Goal: Transaction & Acquisition: Book appointment/travel/reservation

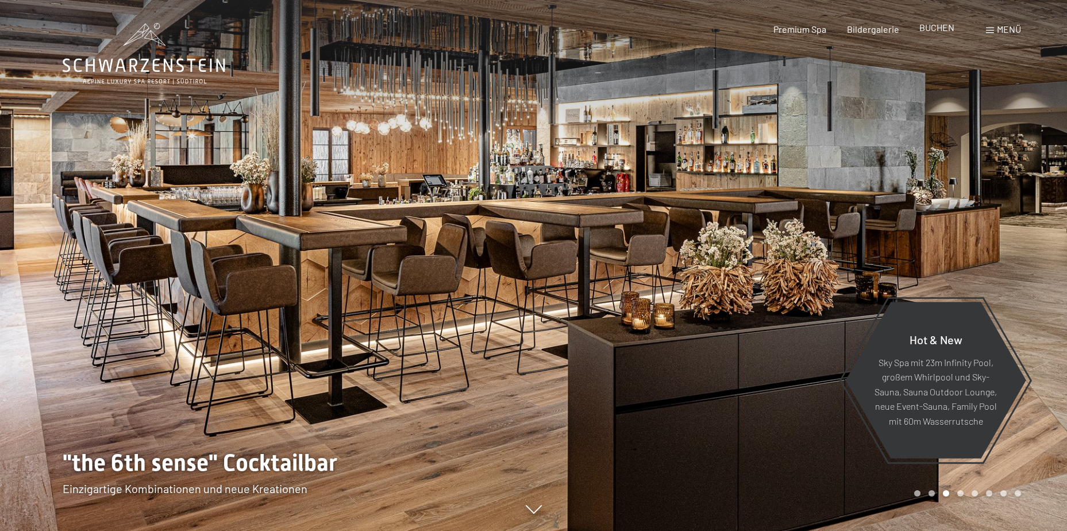
click at [929, 29] on span "BUCHEN" at bounding box center [936, 27] width 35 height 11
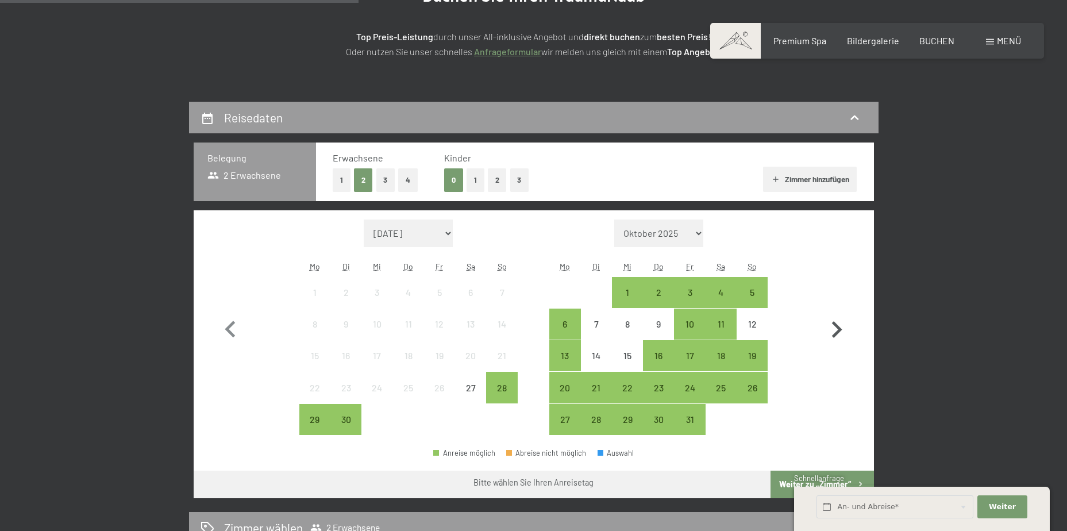
click at [837, 328] on icon "button" at bounding box center [837, 329] width 10 height 17
select select "[DATE]"
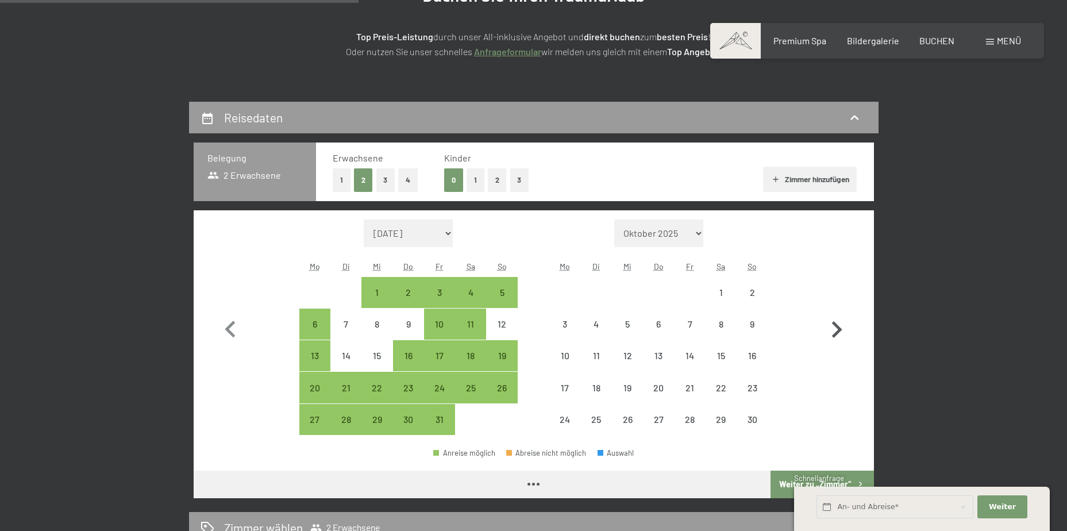
click at [837, 328] on icon "button" at bounding box center [837, 329] width 10 height 17
select select "[DATE]"
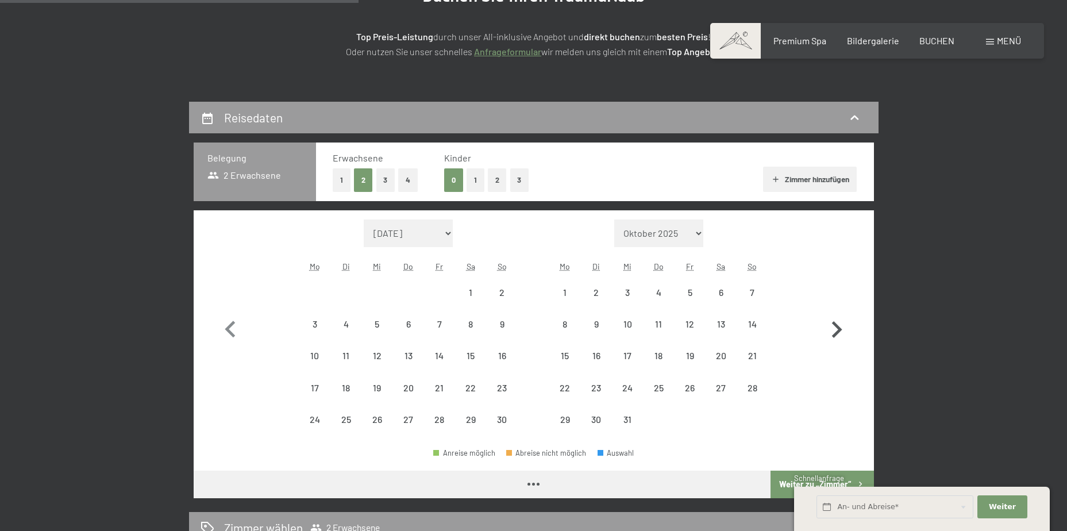
click at [837, 328] on icon "button" at bounding box center [837, 329] width 10 height 17
select select "[DATE]"
click at [837, 328] on icon "button" at bounding box center [837, 329] width 10 height 17
select select "[DATE]"
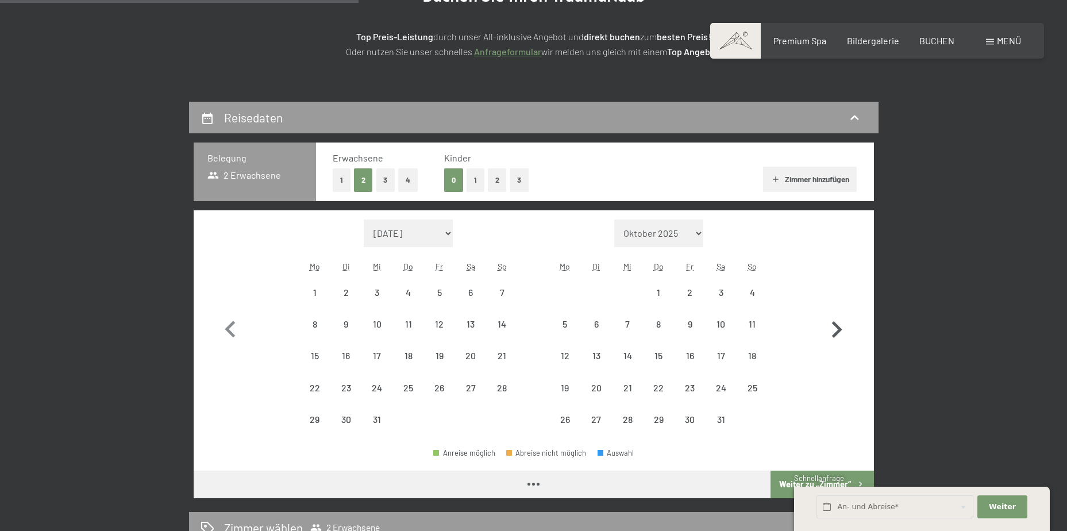
select select "[DATE]"
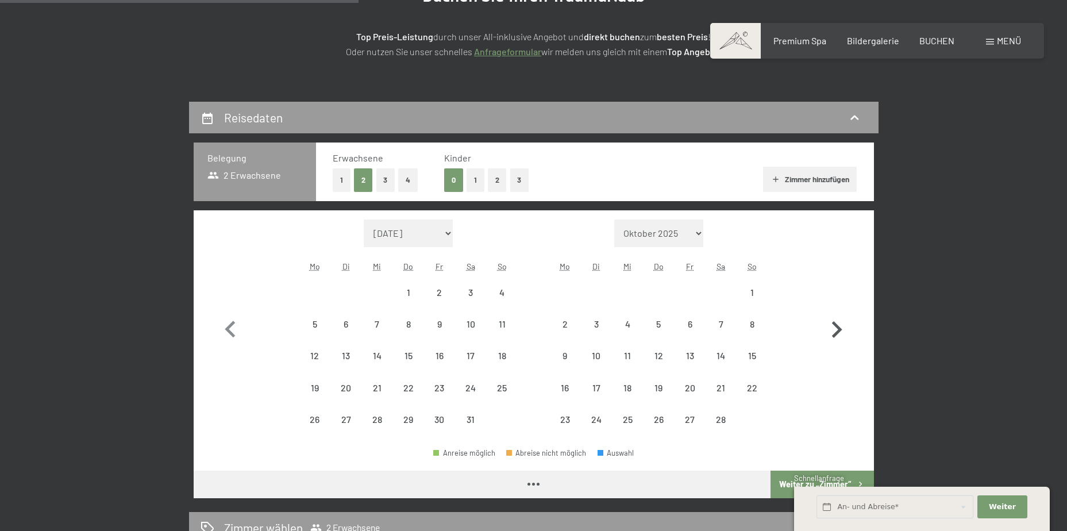
select select "[DATE]"
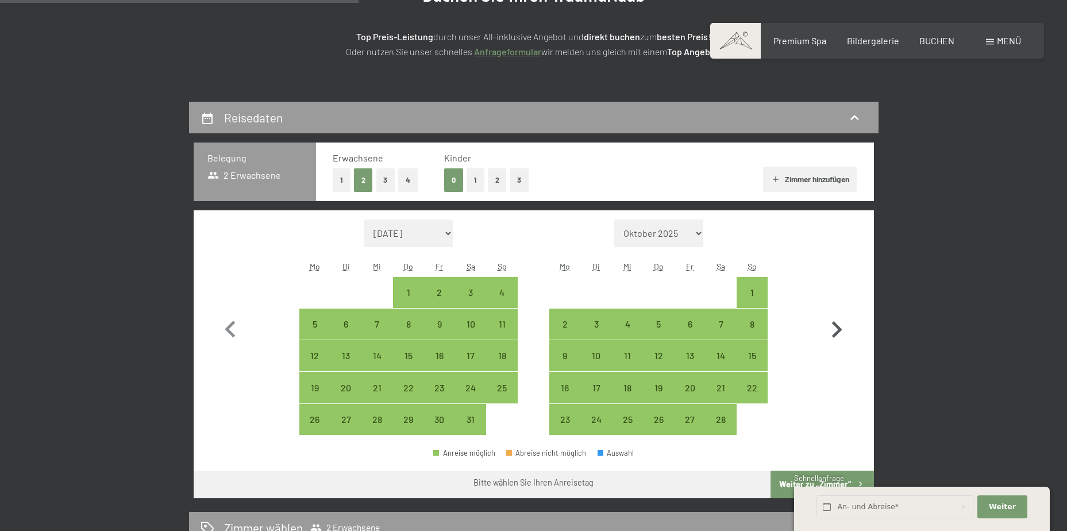
click at [831, 330] on icon "button" at bounding box center [836, 329] width 33 height 33
select select "[DATE]"
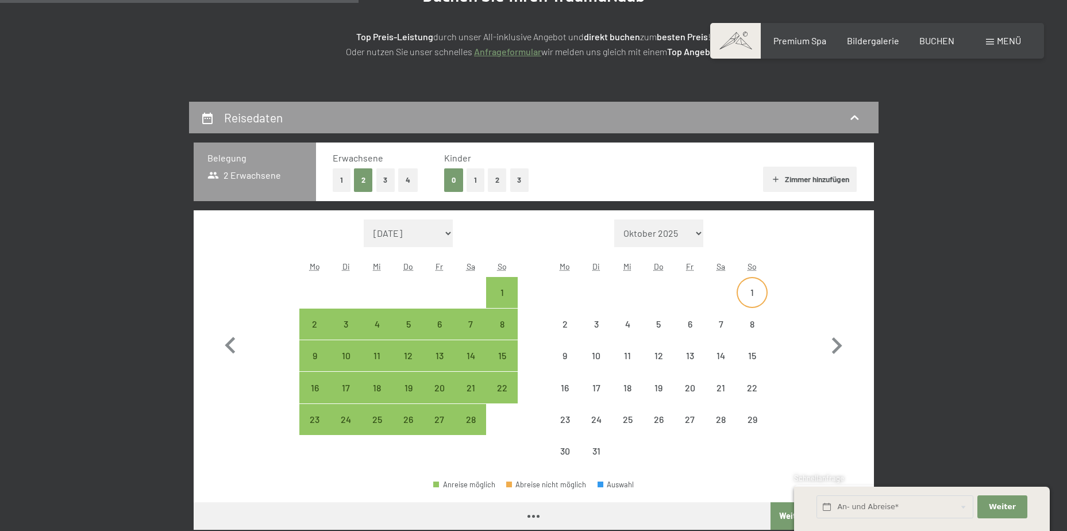
select select "[DATE]"
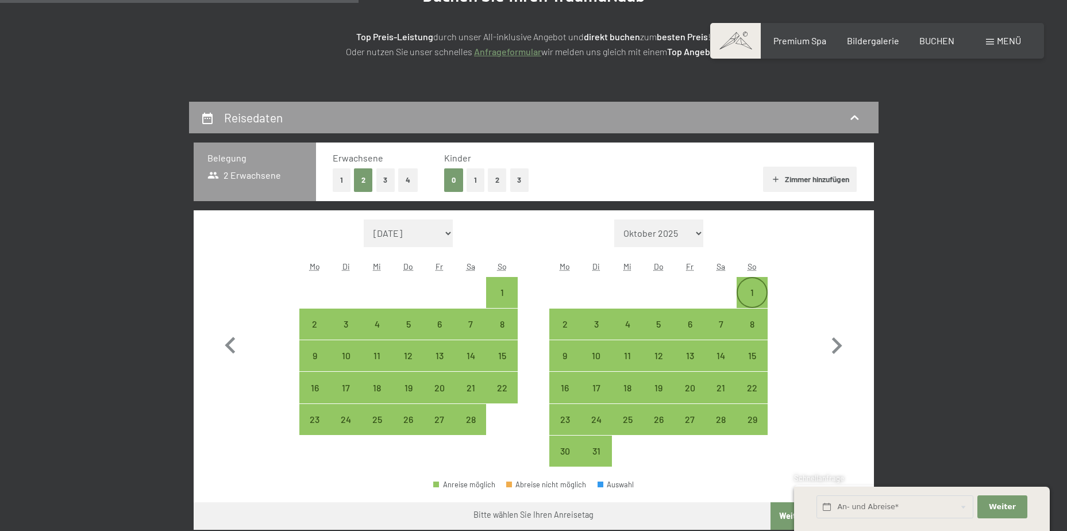
click at [749, 294] on div "1" at bounding box center [752, 302] width 29 height 29
select select "[DATE]"
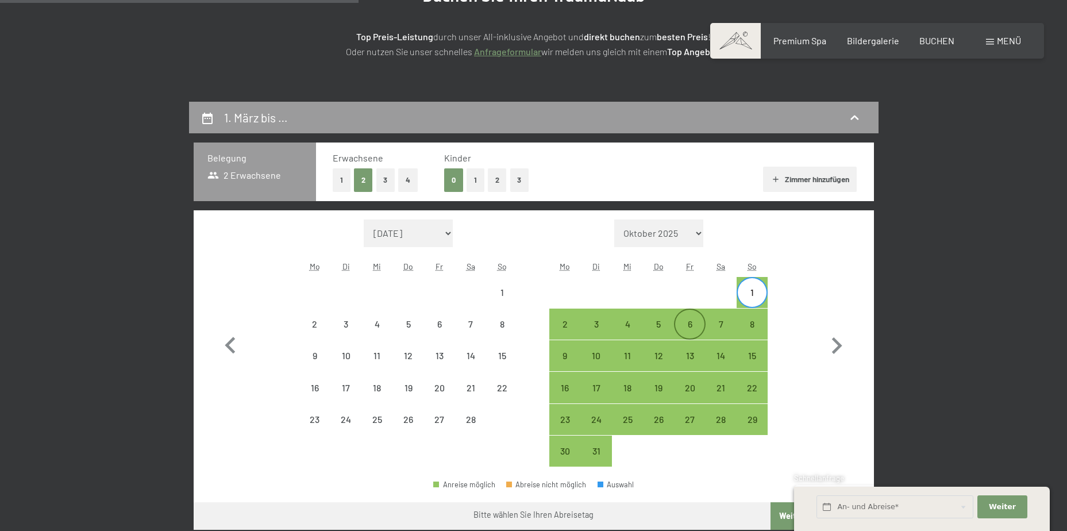
click at [693, 323] on div "6" at bounding box center [689, 333] width 29 height 29
select select "[DATE]"
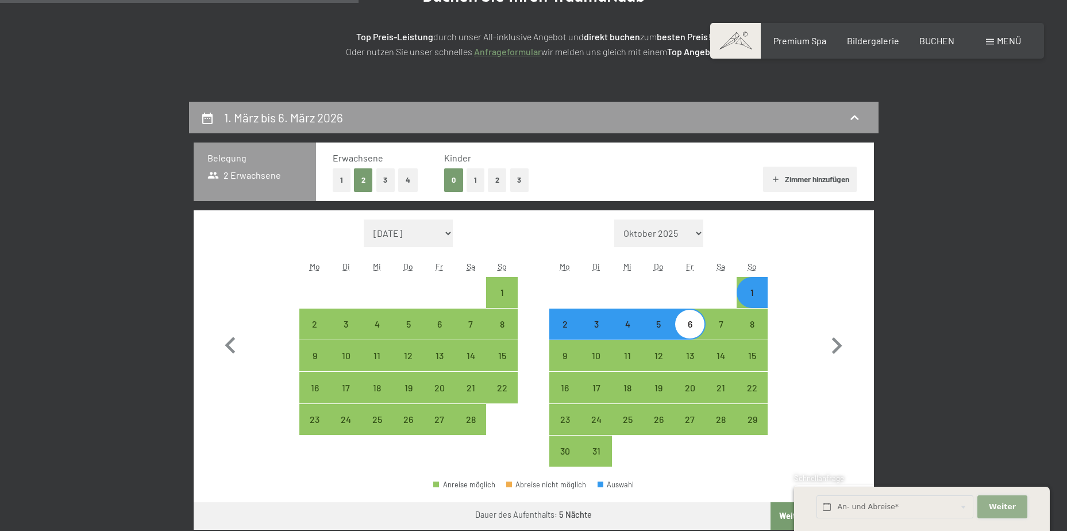
click at [1001, 513] on button "Weiter Adressfelder ausblenden" at bounding box center [1001, 507] width 49 height 24
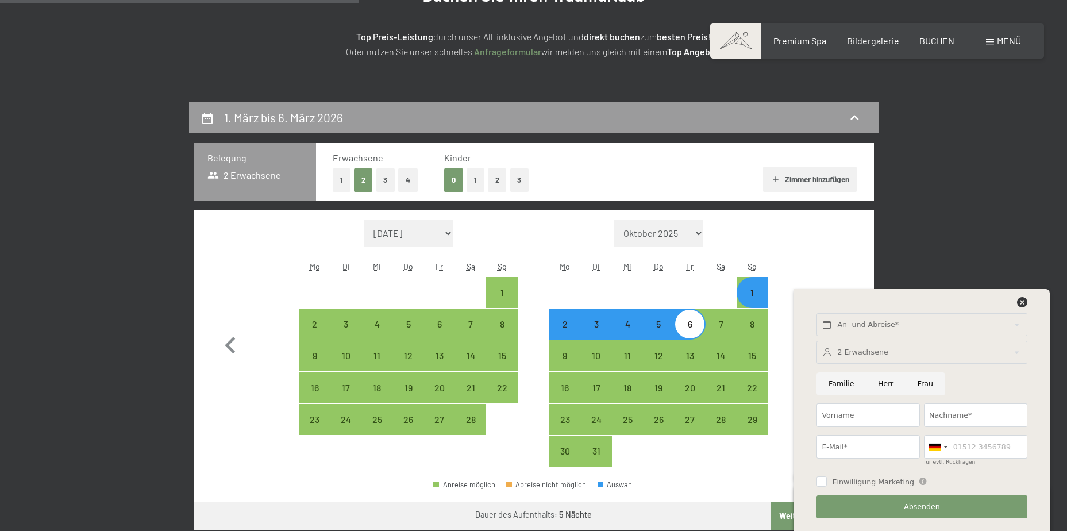
click at [1012, 302] on div at bounding box center [921, 305] width 214 height 16
click at [1025, 306] on icon at bounding box center [1022, 302] width 10 height 10
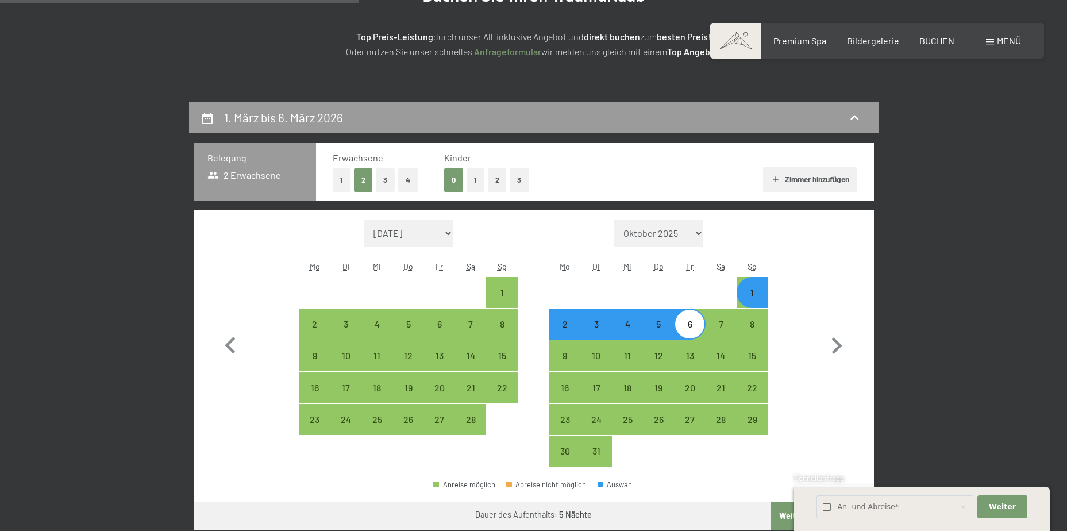
click at [338, 179] on button "1" at bounding box center [342, 180] width 18 height 24
select select "[DATE]"
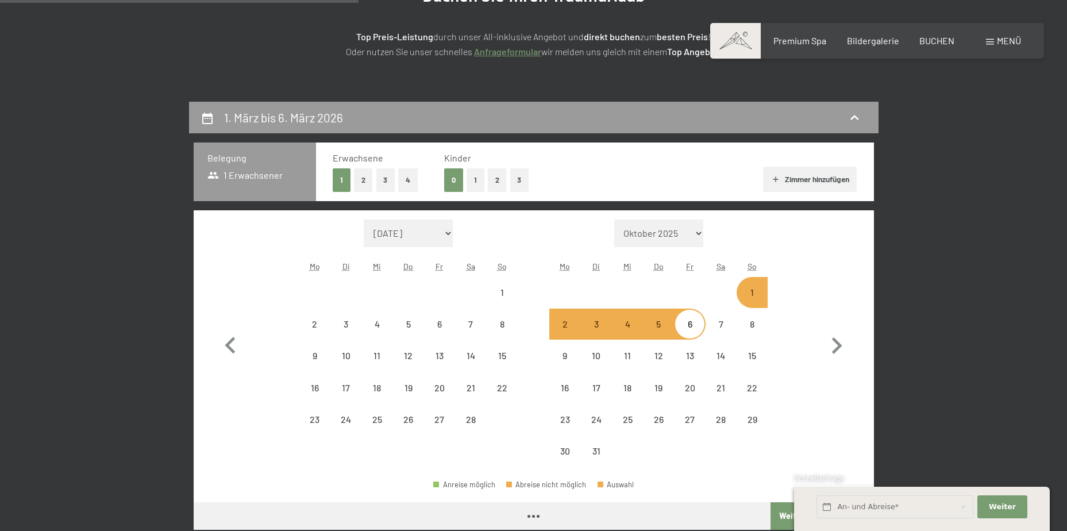
select select "[DATE]"
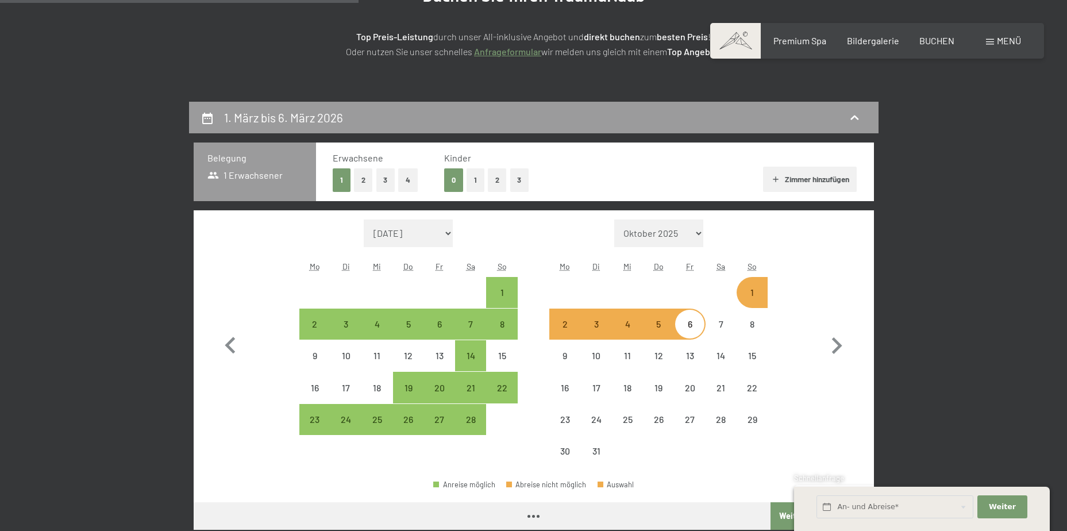
select select "[DATE]"
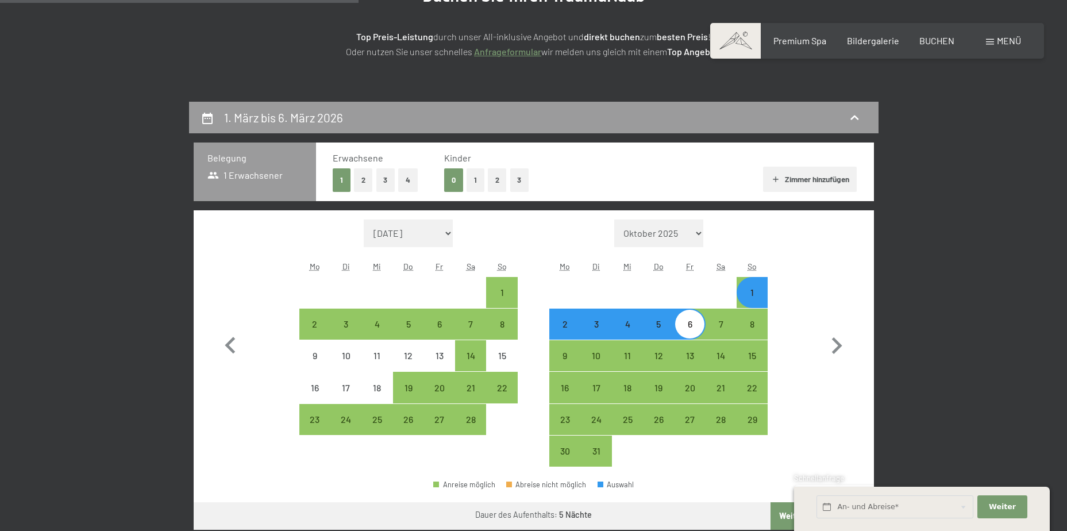
click at [777, 515] on button "Weiter zu „Zimmer“" at bounding box center [821, 516] width 103 height 28
select select "[DATE]"
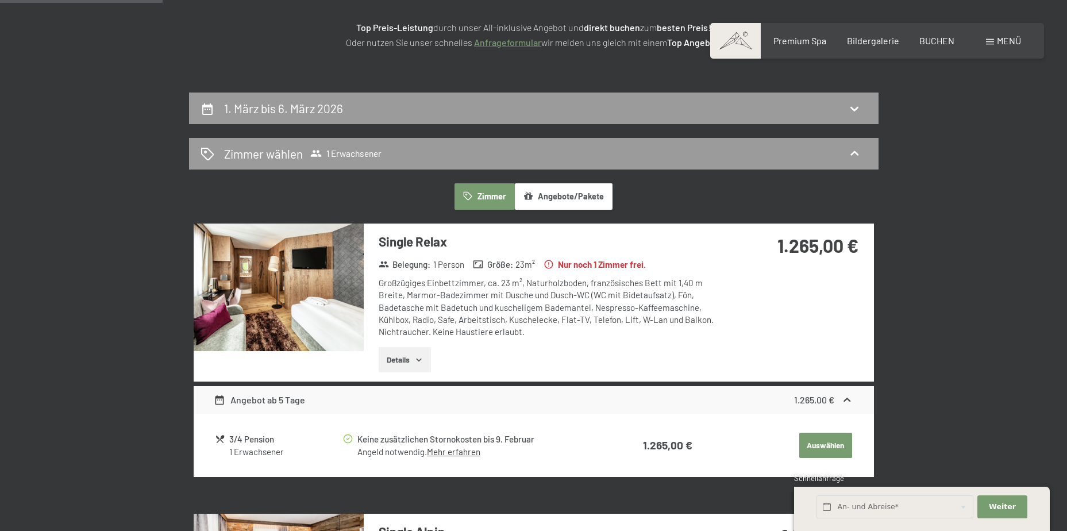
scroll to position [102, 0]
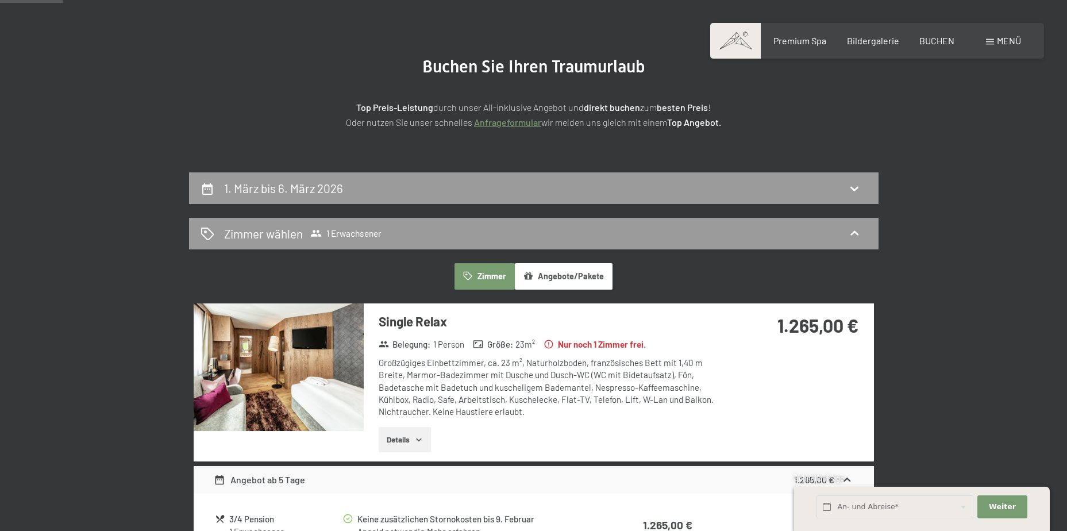
click at [267, 334] on img at bounding box center [279, 367] width 170 height 128
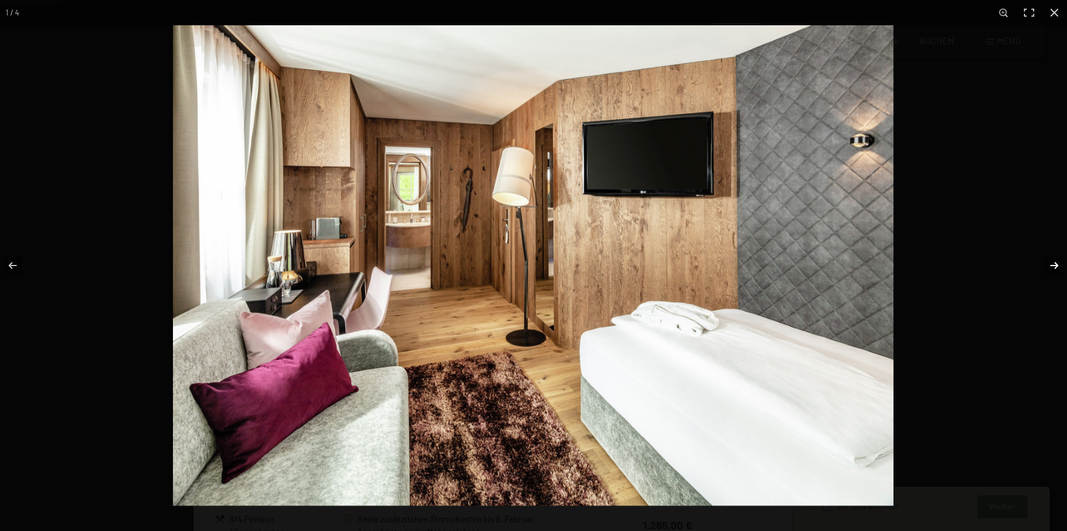
click at [1056, 260] on button "button" at bounding box center [1046, 265] width 40 height 57
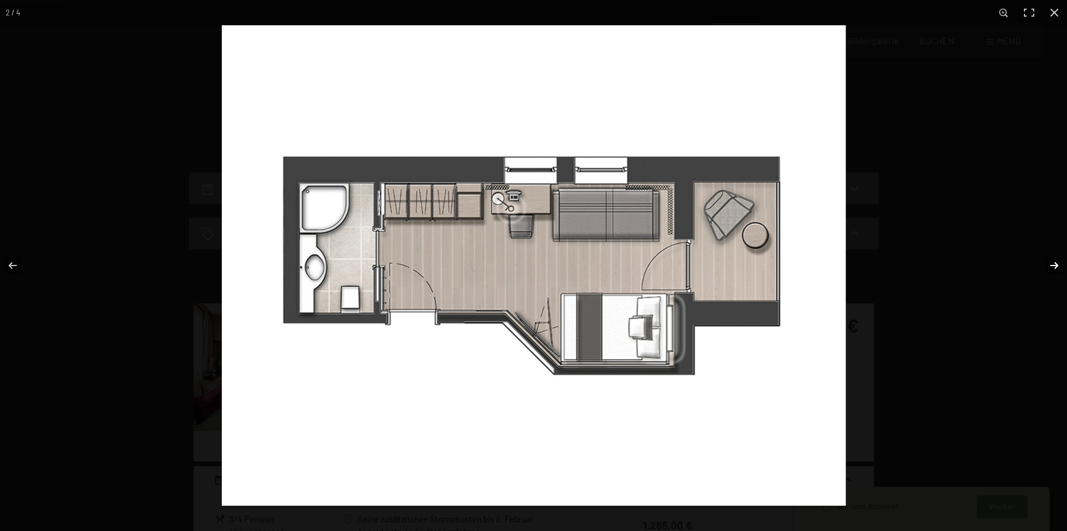
click at [1056, 260] on button "button" at bounding box center [1046, 265] width 40 height 57
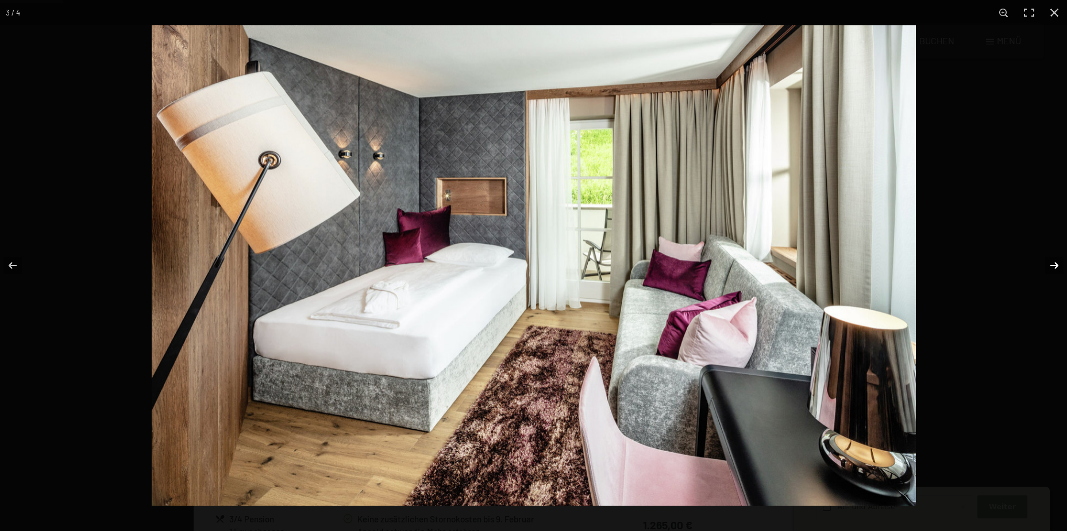
click at [1056, 260] on button "button" at bounding box center [1046, 265] width 40 height 57
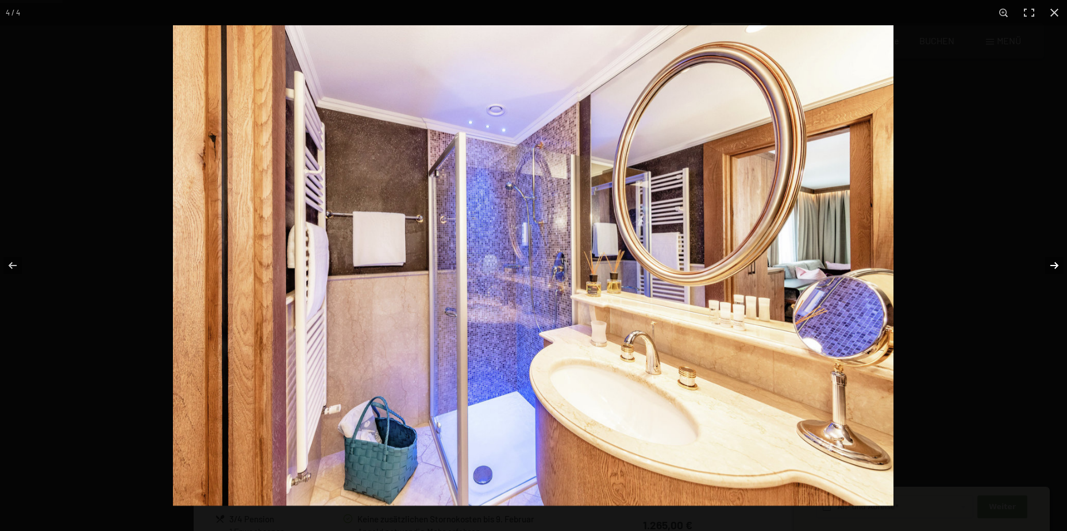
click at [1056, 260] on button "button" at bounding box center [1046, 265] width 40 height 57
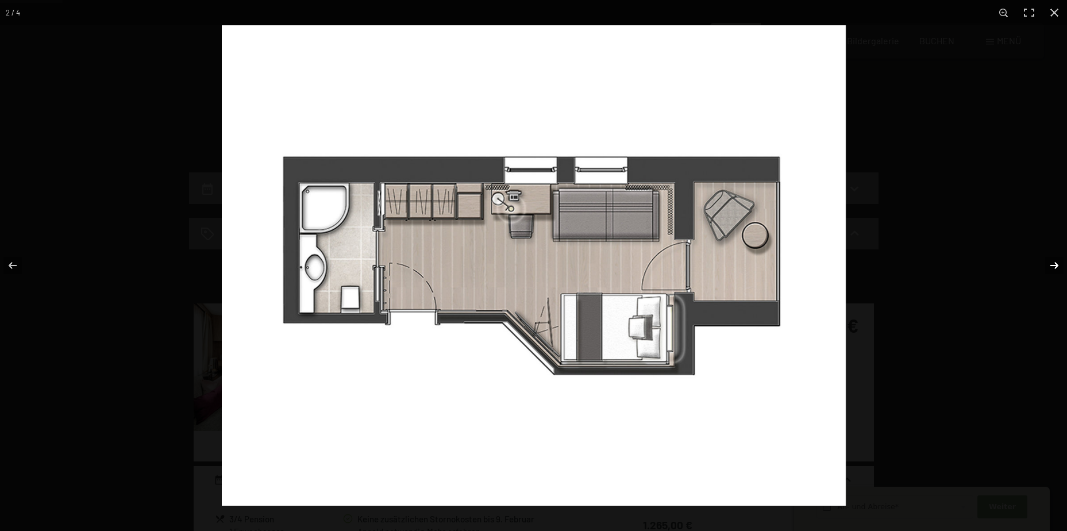
click at [1056, 260] on button "button" at bounding box center [1046, 265] width 40 height 57
